Goal: Information Seeking & Learning: Learn about a topic

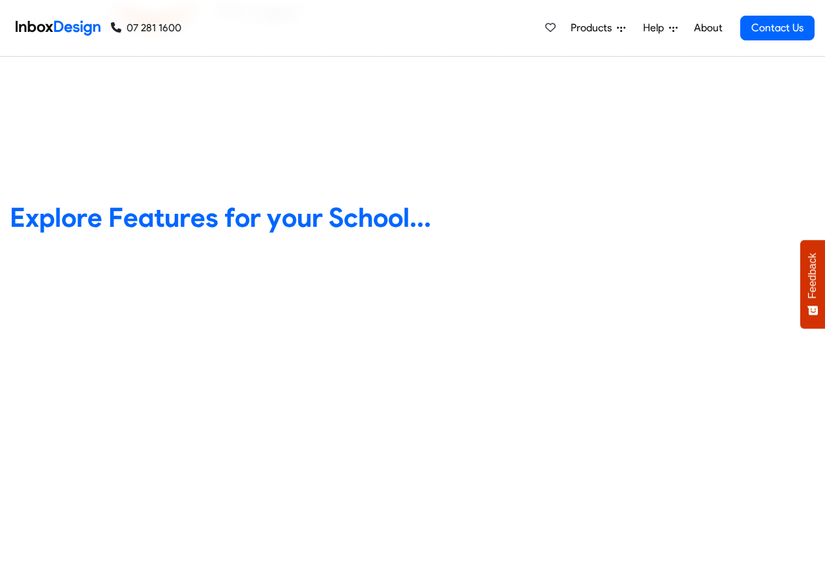
scroll to position [469, 0]
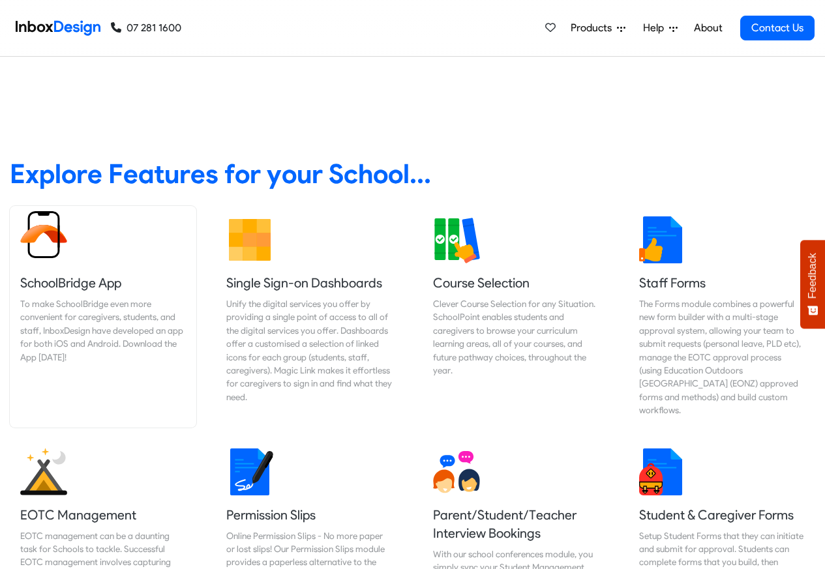
click at [131, 281] on h5 "SchoolBridge App" at bounding box center [103, 283] width 166 height 18
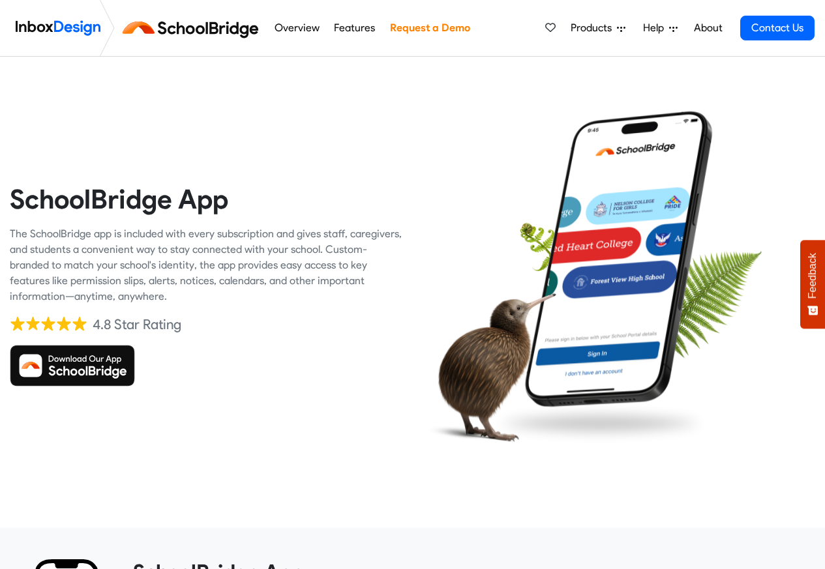
click at [354, 29] on link "Features" at bounding box center [354, 28] width 48 height 26
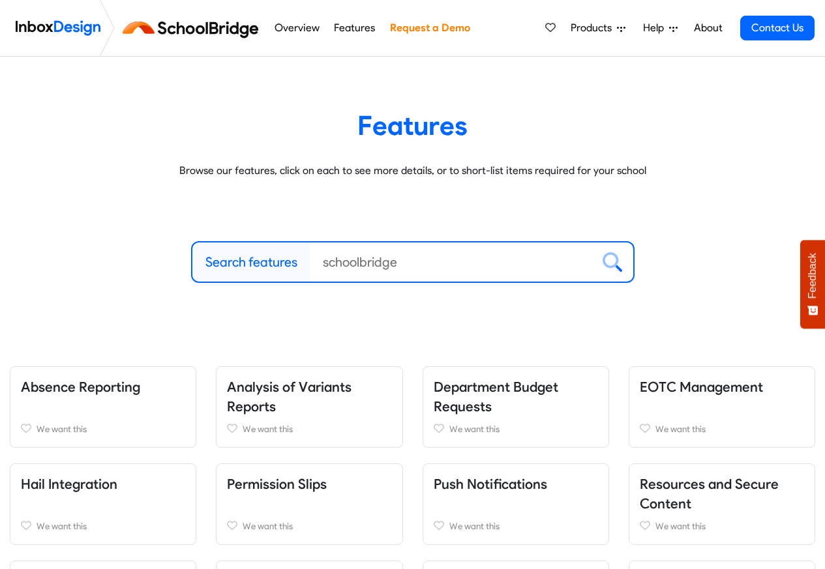
click at [352, 29] on link "Features" at bounding box center [354, 28] width 48 height 26
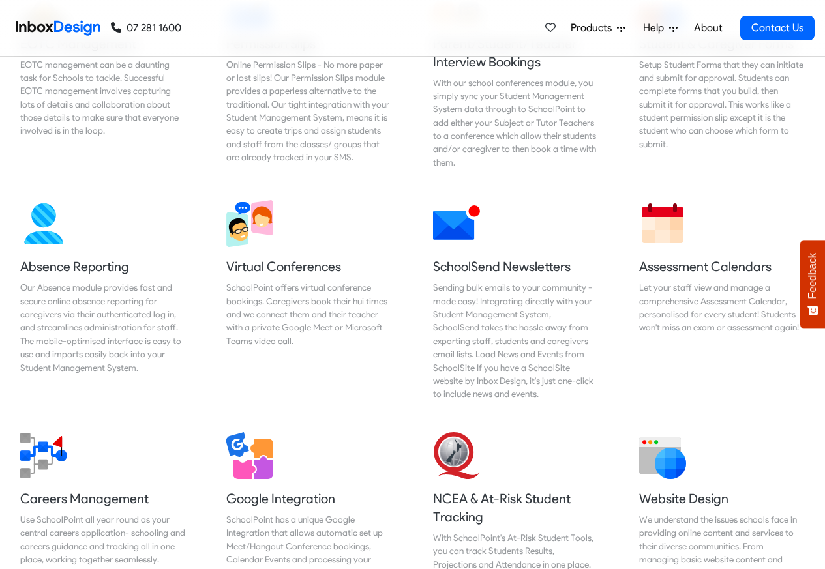
scroll to position [467, 0]
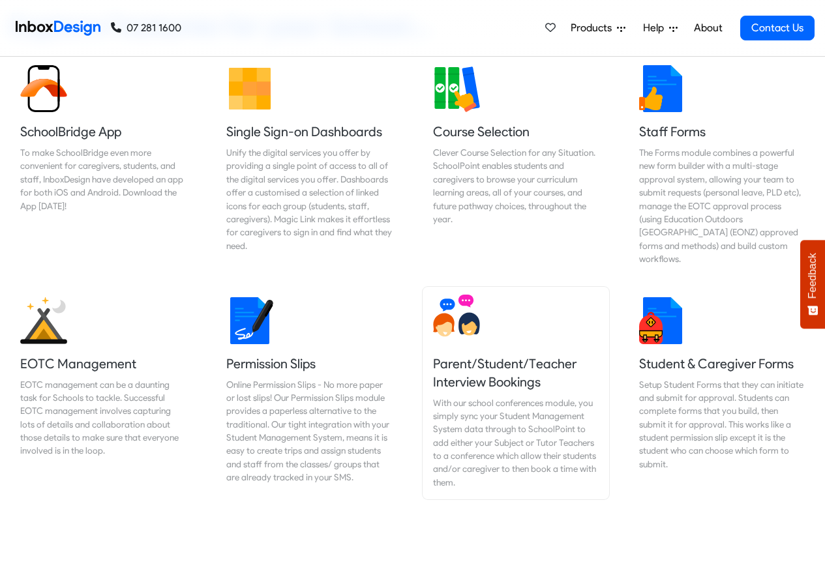
scroll to position [855, 0]
